Goal: Information Seeking & Learning: Learn about a topic

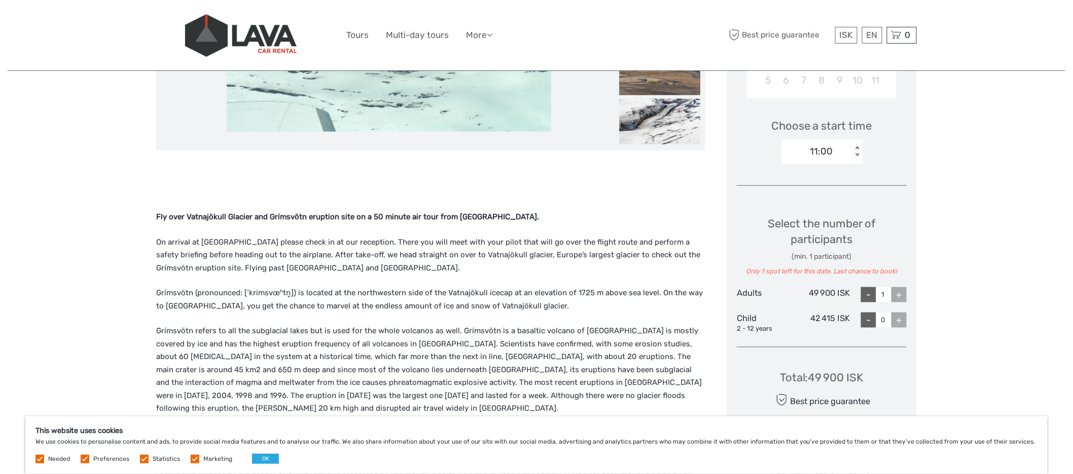
scroll to position [330, 0]
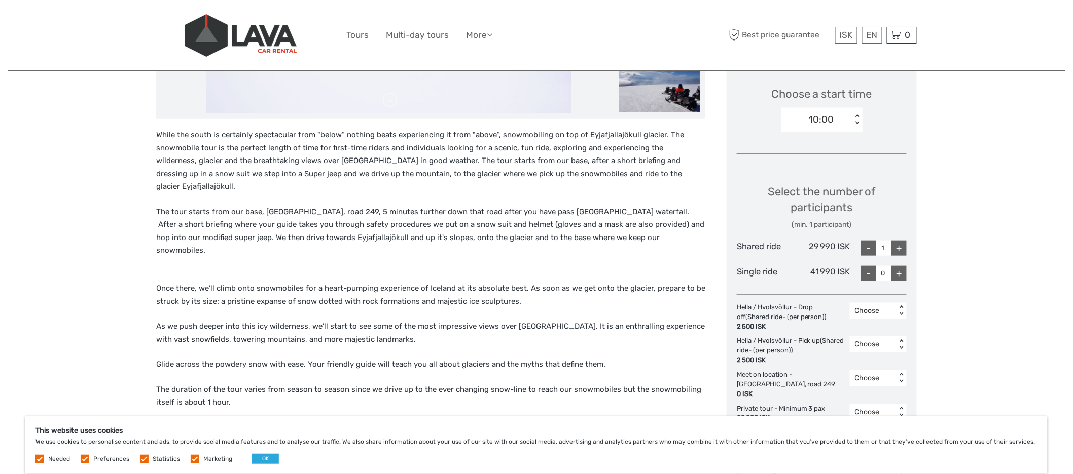
scroll to position [334, 0]
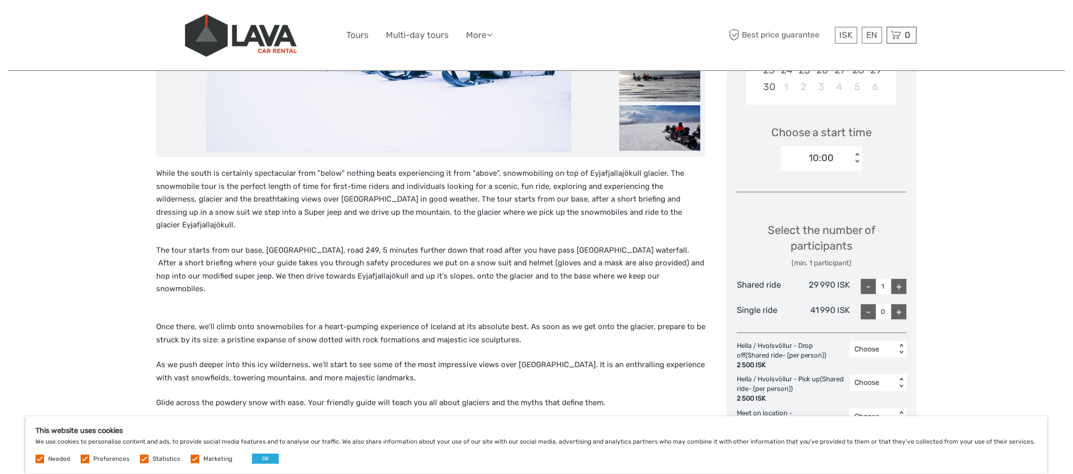
scroll to position [302, 0]
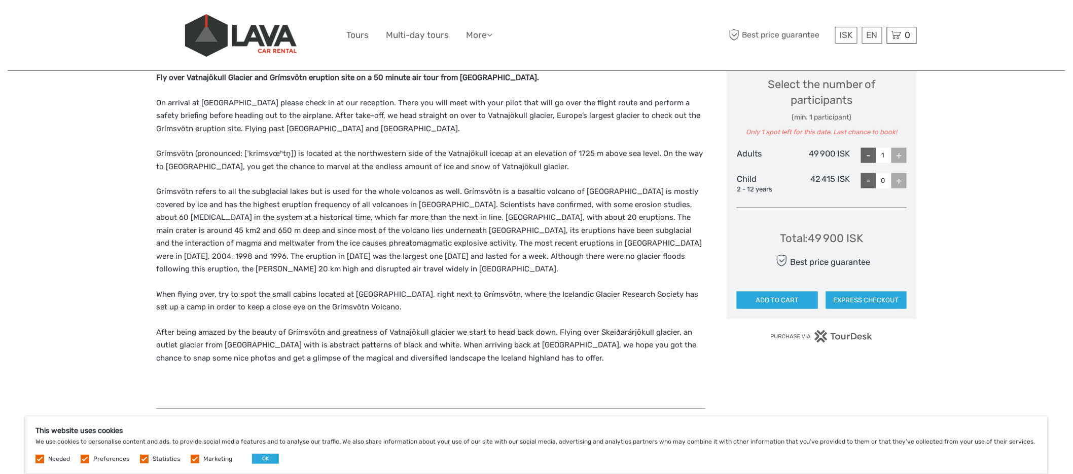
scroll to position [433, 0]
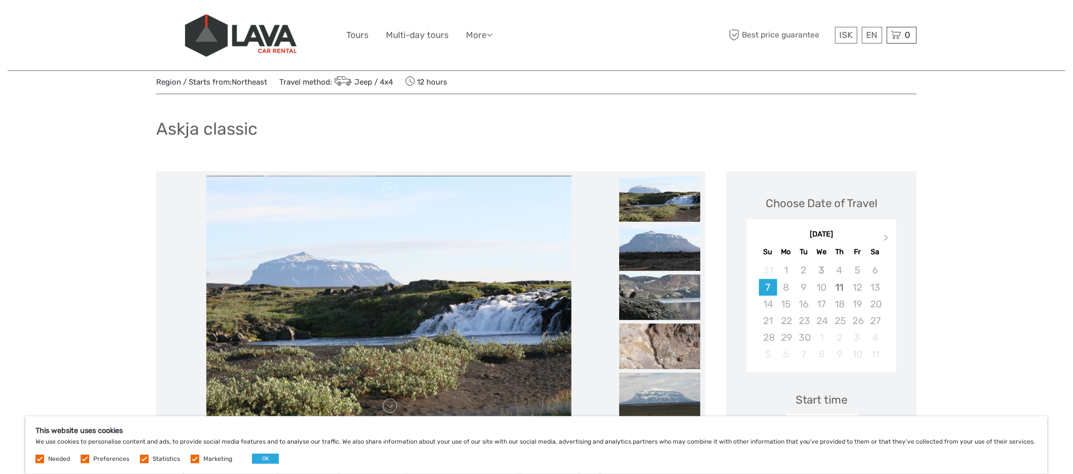
scroll to position [40, 0]
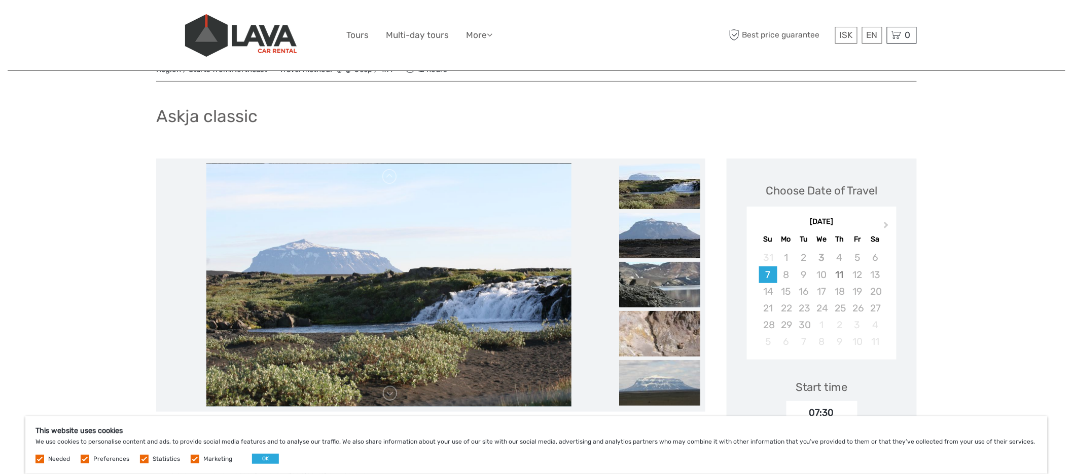
click at [661, 208] on img at bounding box center [659, 187] width 81 height 46
click at [667, 240] on img at bounding box center [659, 236] width 81 height 46
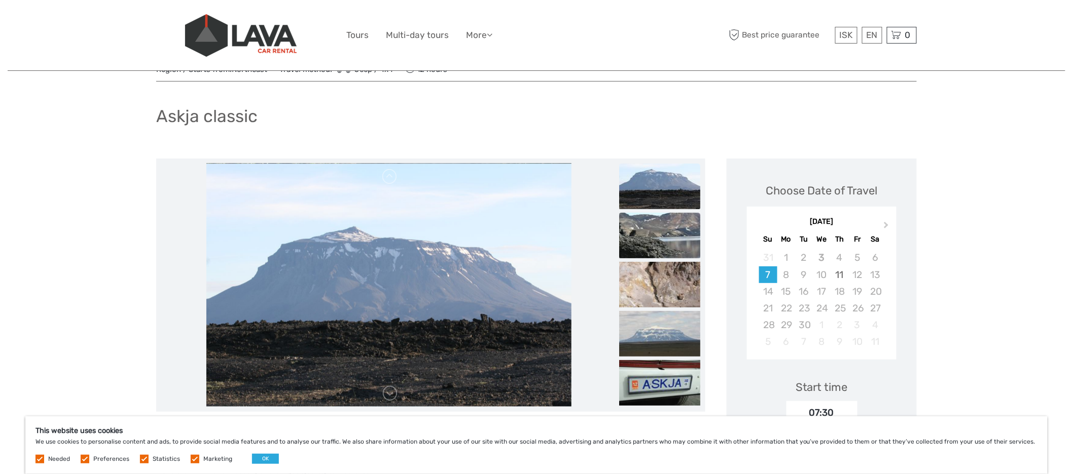
click at [652, 236] on img at bounding box center [659, 236] width 81 height 46
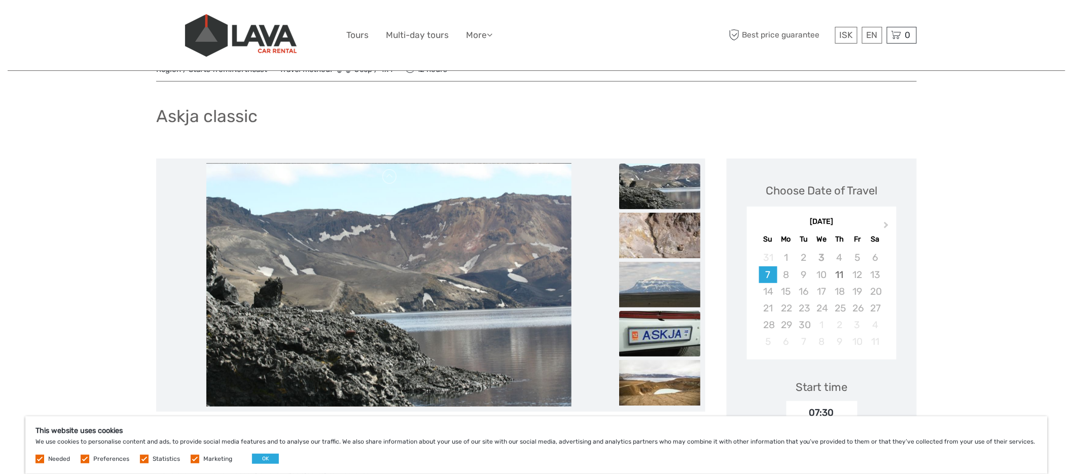
click at [679, 330] on img at bounding box center [659, 334] width 81 height 46
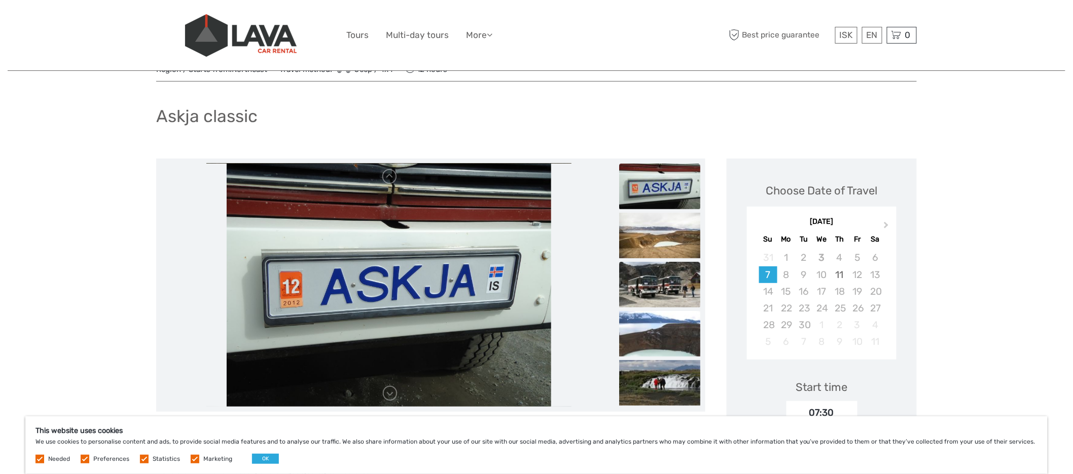
click at [653, 271] on img at bounding box center [659, 285] width 81 height 46
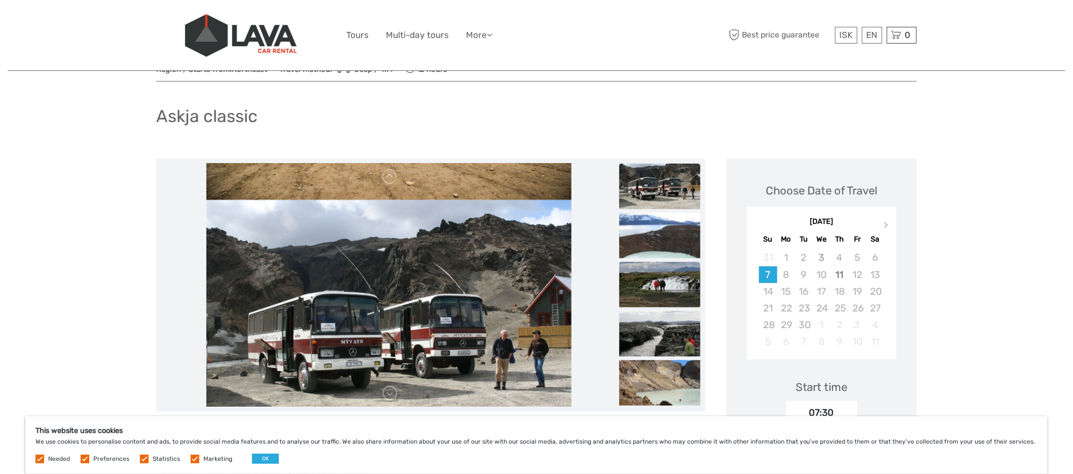
click at [666, 287] on img at bounding box center [659, 285] width 81 height 46
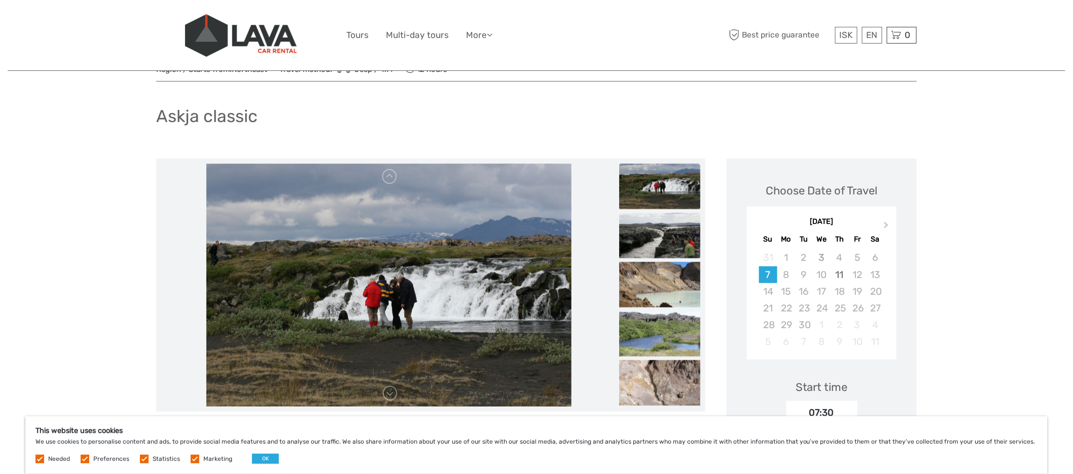
click at [665, 238] on img at bounding box center [659, 236] width 81 height 46
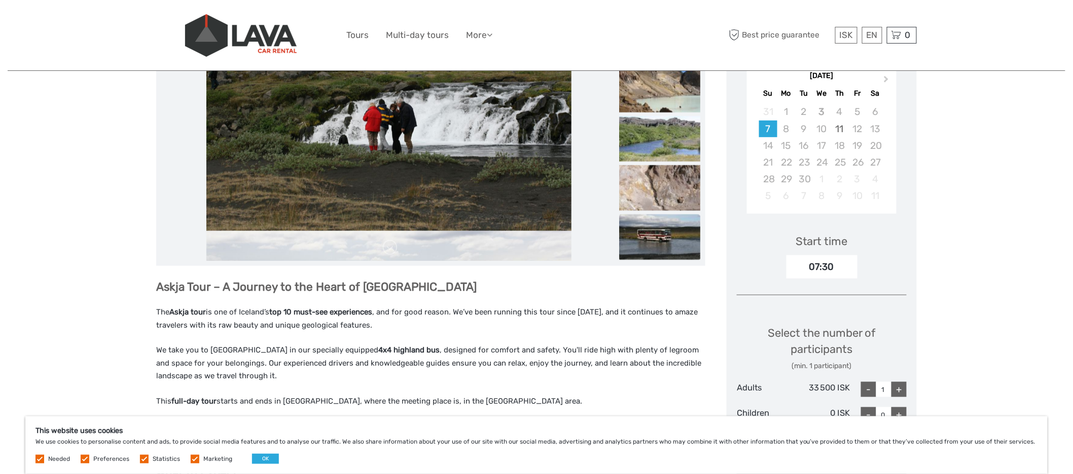
scroll to position [97, 0]
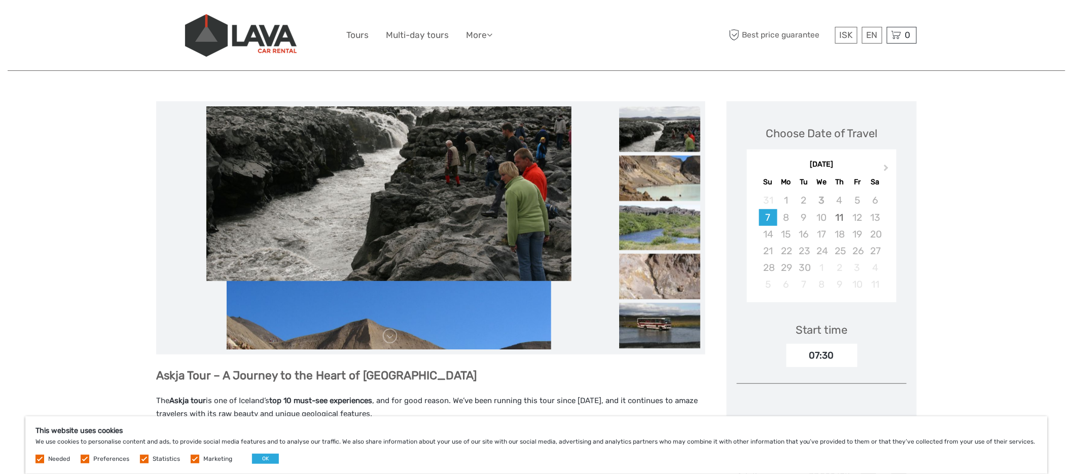
drag, startPoint x: 702, startPoint y: 251, endPoint x: 704, endPoint y: 120, distance: 131.8
click at [703, 129] on div at bounding box center [430, 227] width 549 height 253
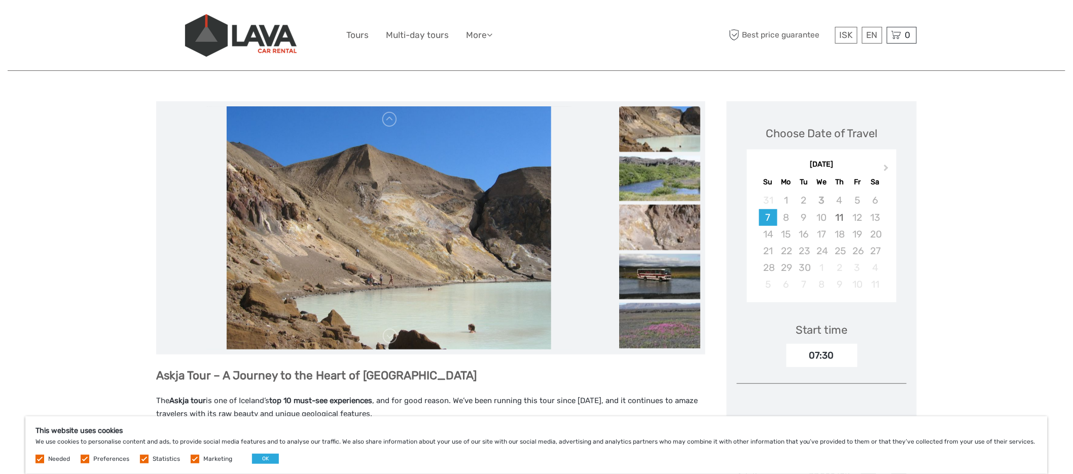
drag, startPoint x: 375, startPoint y: 350, endPoint x: 380, endPoint y: 327, distance: 22.8
click at [377, 343] on div at bounding box center [430, 227] width 549 height 253
drag, startPoint x: 380, startPoint y: 327, endPoint x: 398, endPoint y: 275, distance: 55.8
click at [383, 310] on img at bounding box center [389, 227] width 324 height 243
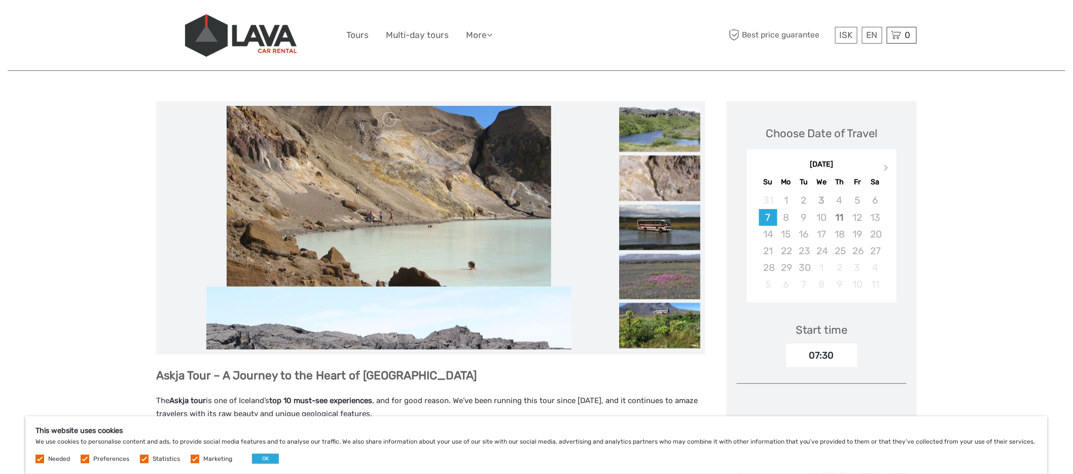
drag, startPoint x: 398, startPoint y: 275, endPoint x: 417, endPoint y: 464, distance: 190.0
